Goal: Book appointment/travel/reservation

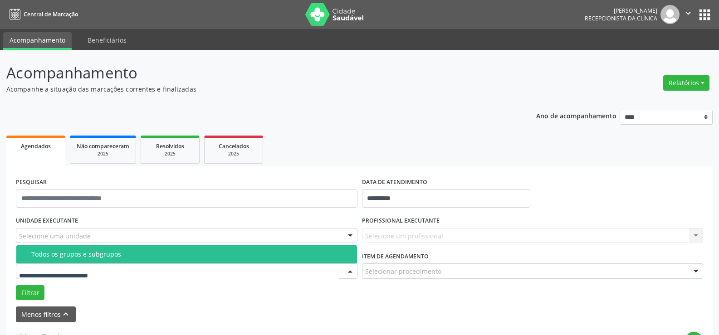
click at [73, 241] on div "Selecione uma unidade" at bounding box center [187, 235] width 342 height 15
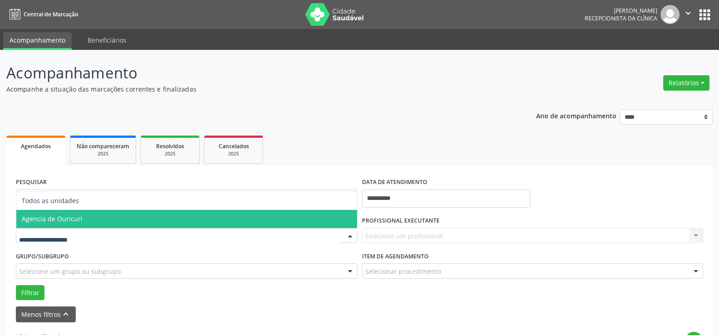
click at [82, 220] on span "Agencia de Ouricuri" at bounding box center [186, 219] width 341 height 18
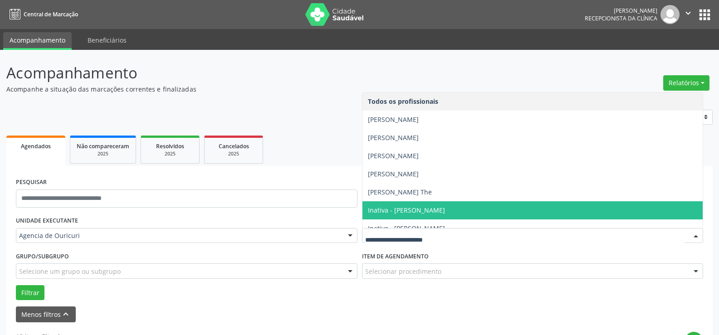
click at [309, 185] on div "PESQUISAR" at bounding box center [187, 195] width 346 height 39
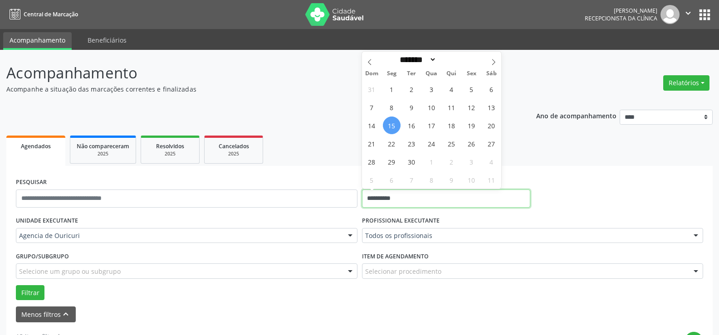
click at [439, 198] on input "**********" at bounding box center [446, 199] width 168 height 18
click at [415, 128] on span "16" at bounding box center [412, 126] width 18 height 18
type input "**********"
click at [415, 128] on span "16" at bounding box center [412, 126] width 18 height 18
click at [405, 246] on div "PROFISSIONAL EXECUTANTE Todos os profissionais Todos os profissionais [PERSON_N…" at bounding box center [533, 231] width 346 height 35
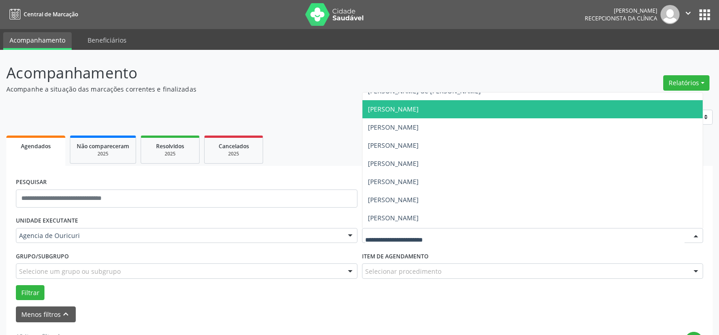
scroll to position [191, 0]
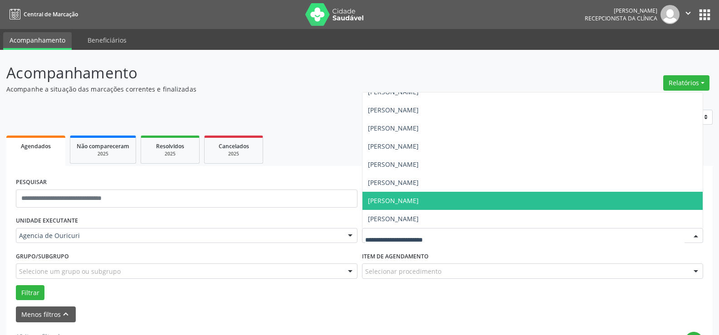
click at [435, 206] on span "[PERSON_NAME]" at bounding box center [532, 201] width 341 height 18
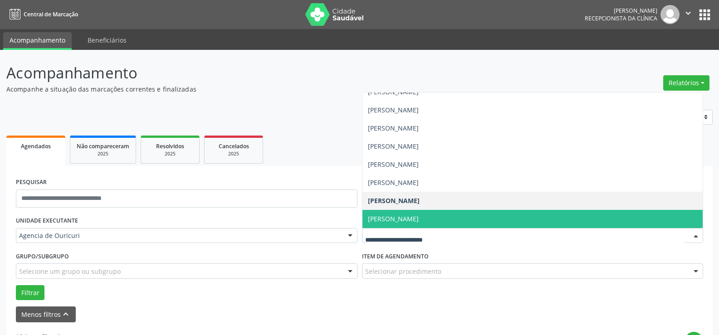
click at [423, 227] on span "[PERSON_NAME]" at bounding box center [532, 219] width 341 height 18
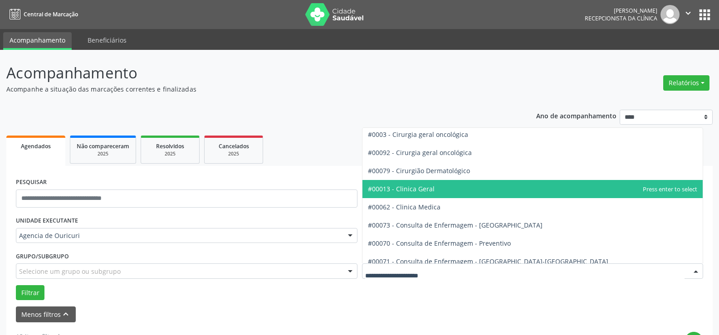
scroll to position [272, 0]
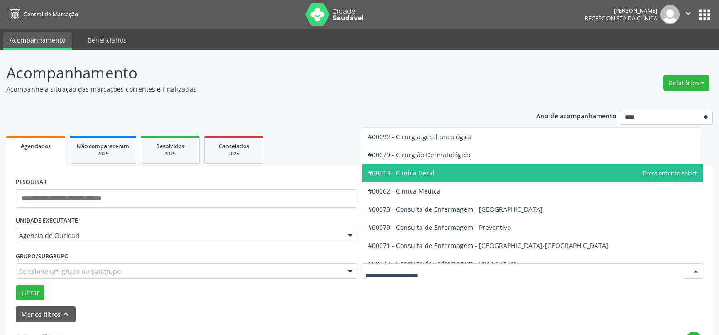
click at [449, 176] on span "#00013 - Clinica Geral" at bounding box center [532, 173] width 341 height 18
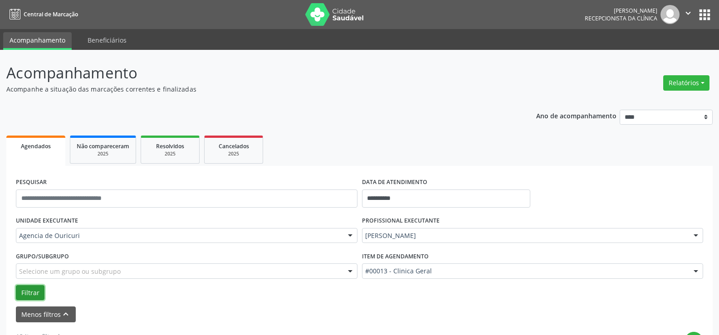
click at [31, 294] on button "Filtrar" at bounding box center [30, 292] width 29 height 15
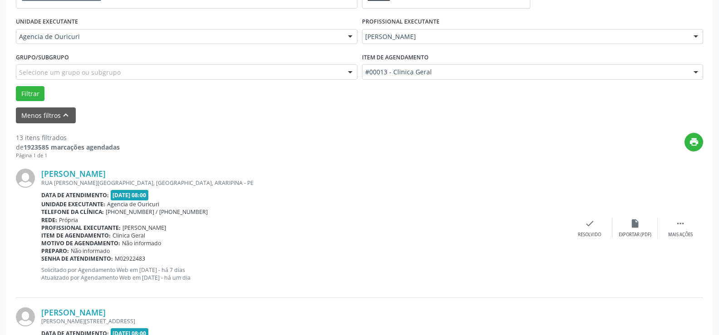
scroll to position [116, 0]
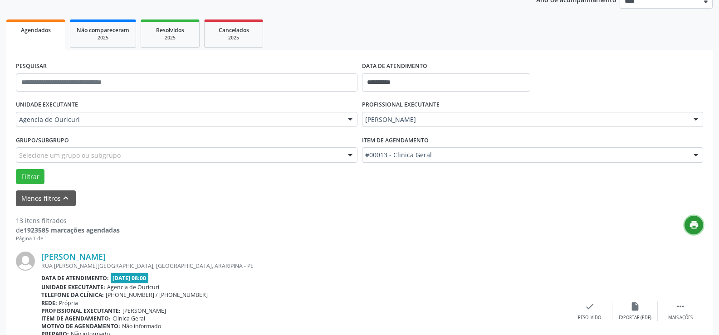
click at [693, 229] on icon "print" at bounding box center [694, 225] width 10 height 10
